Goal: Task Accomplishment & Management: Manage account settings

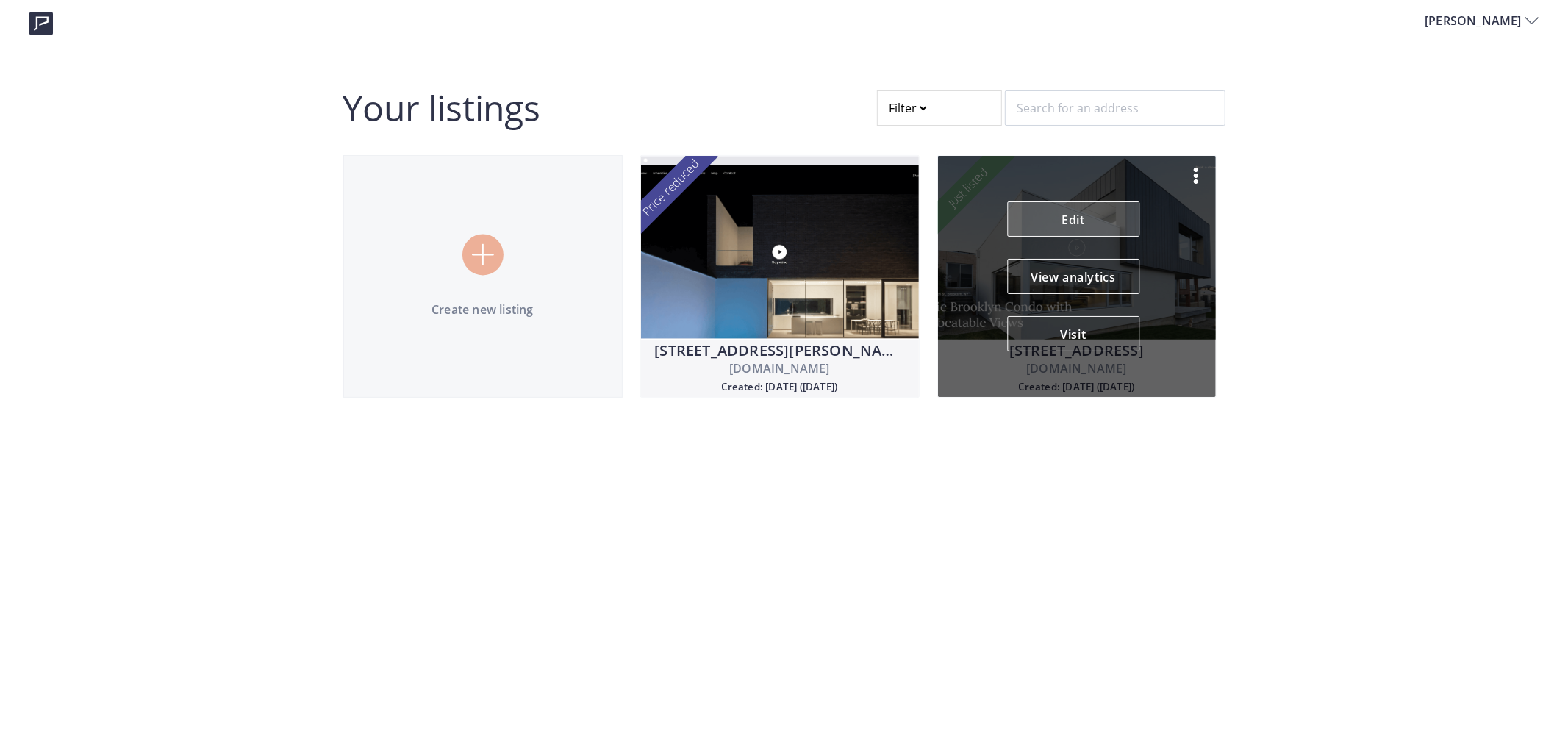
click at [1073, 223] on link "Edit" at bounding box center [1073, 219] width 132 height 36
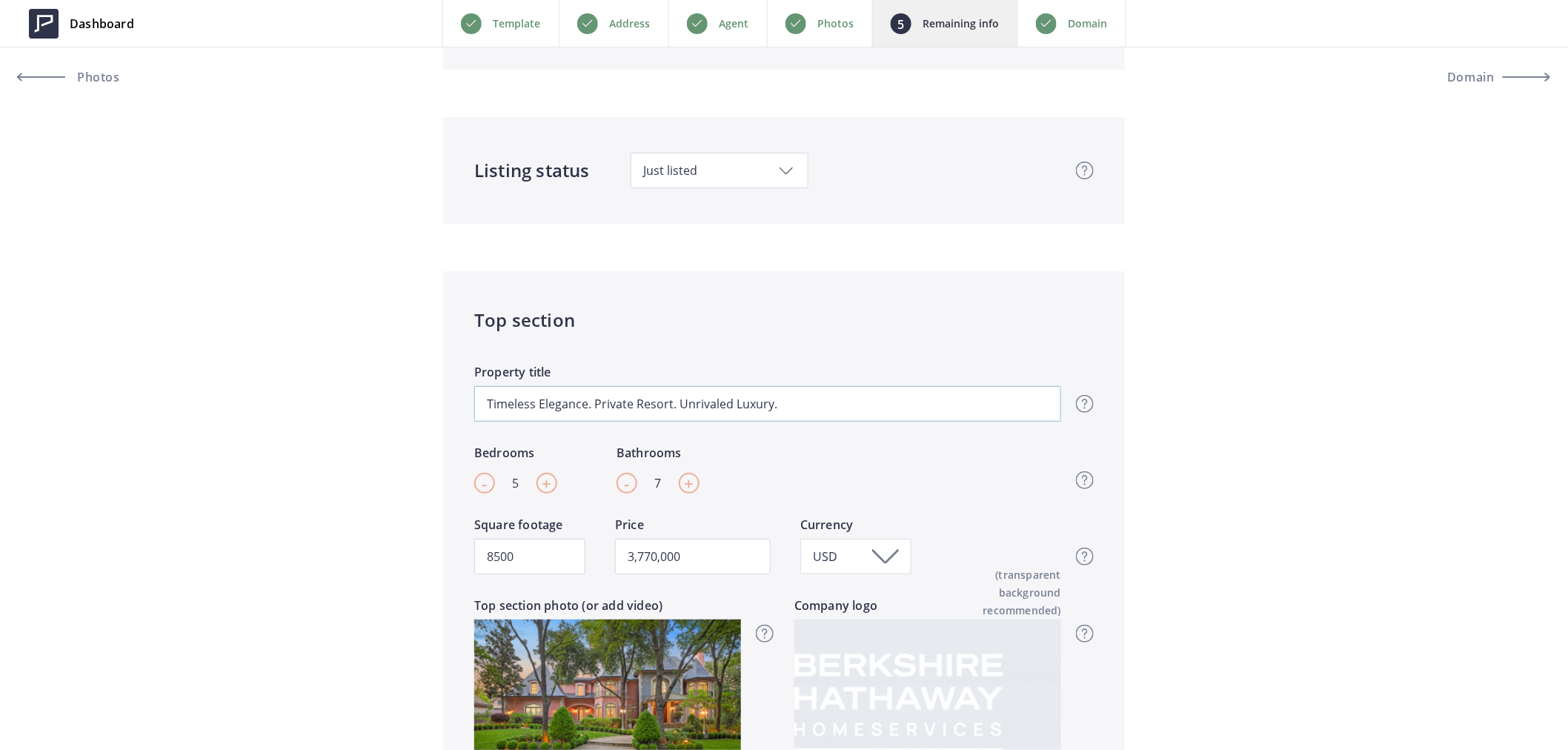
scroll to position [329, 0]
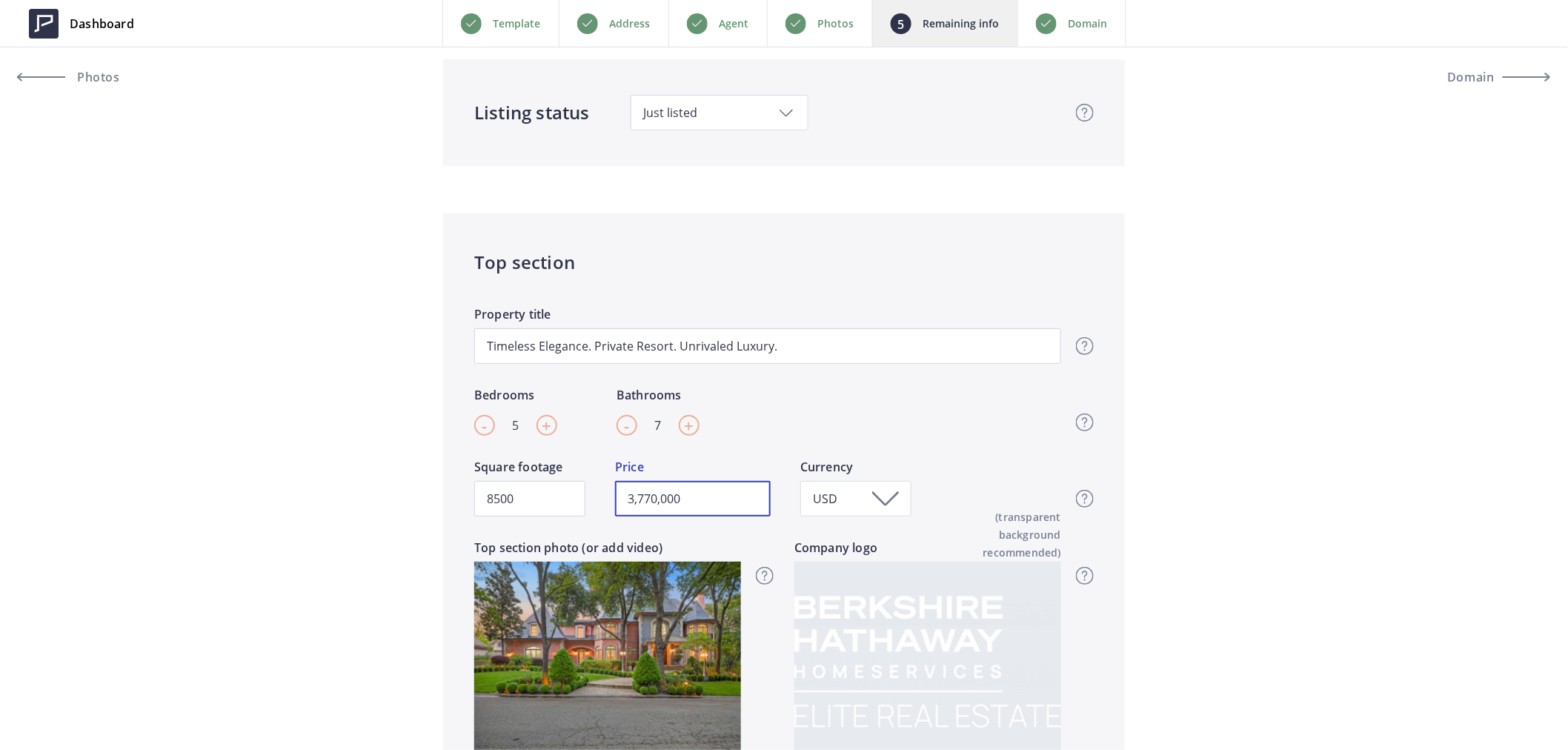
click at [657, 500] on input "3,770,000" at bounding box center [692, 498] width 155 height 36
type input "3,688,888"
click at [1480, 74] on span "Domain" at bounding box center [1497, 78] width 51 height 12
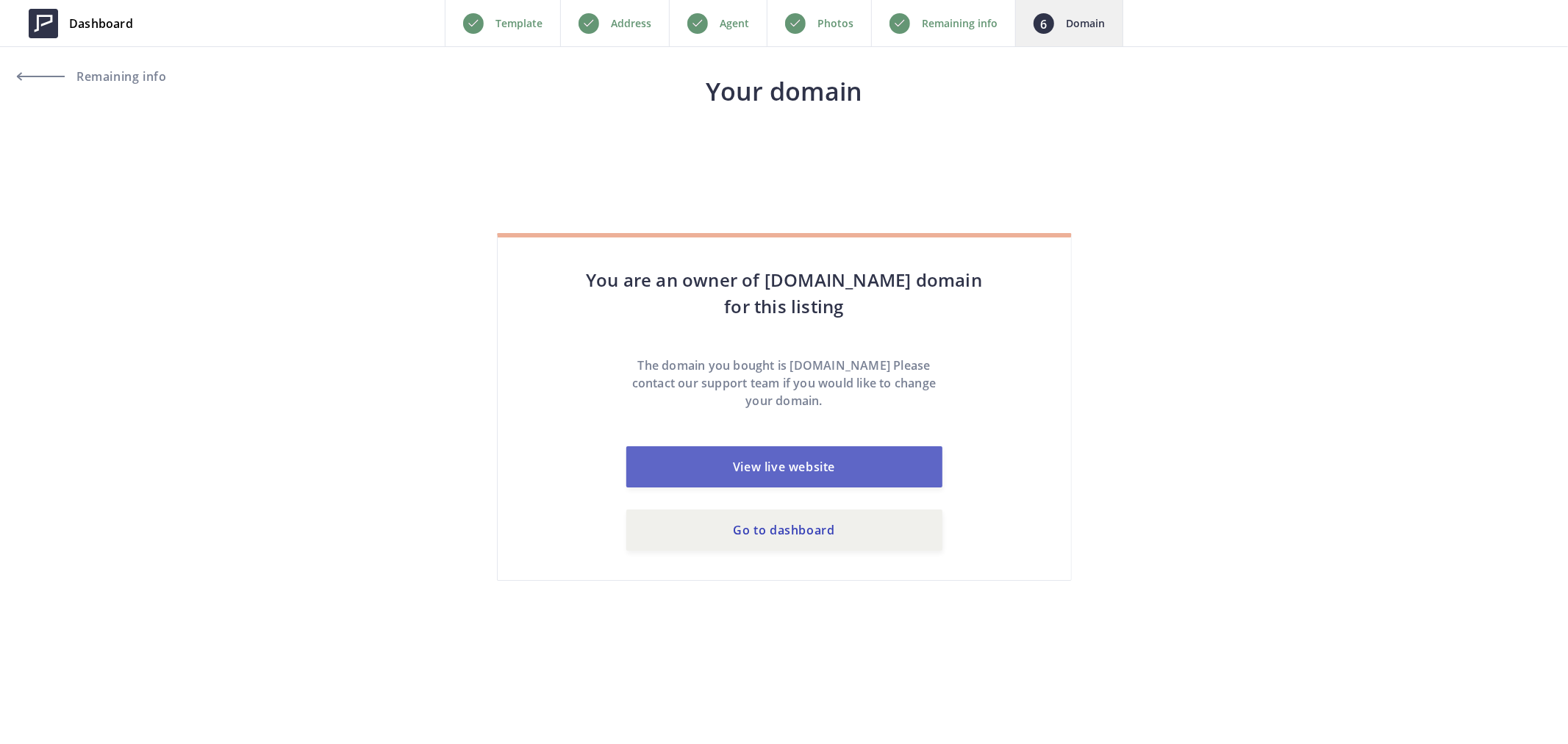
click at [812, 463] on link "View live website" at bounding box center [784, 467] width 316 height 41
